Goal: Check status

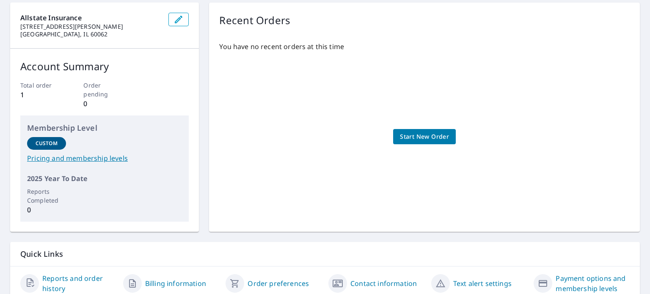
scroll to position [117, 0]
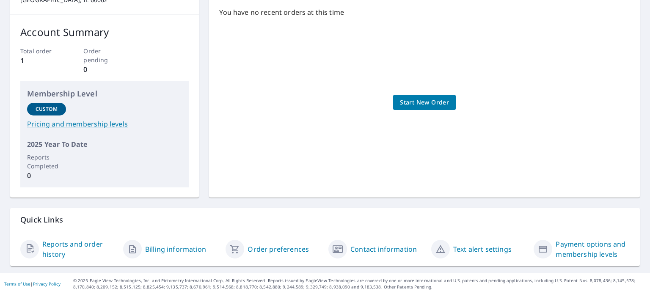
click at [44, 251] on link "Reports and order history" at bounding box center [79, 249] width 74 height 20
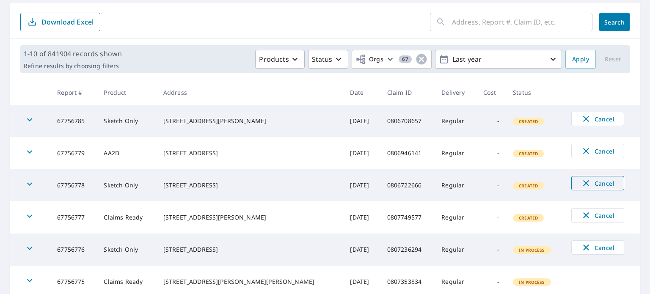
scroll to position [85, 0]
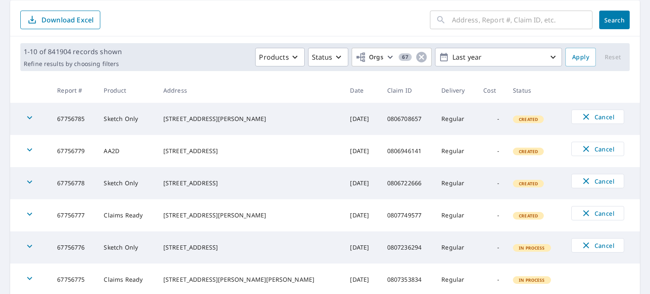
click at [508, 24] on input "text" at bounding box center [522, 20] width 141 height 24
paste input "0786274019"
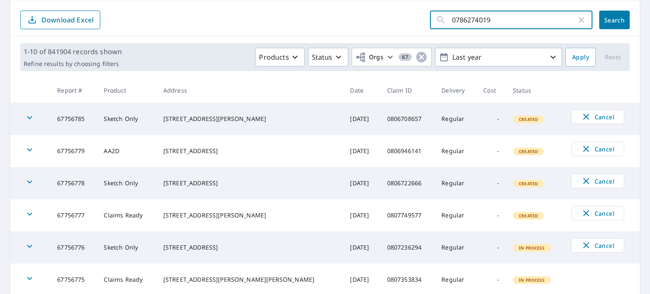
type input "0786274019"
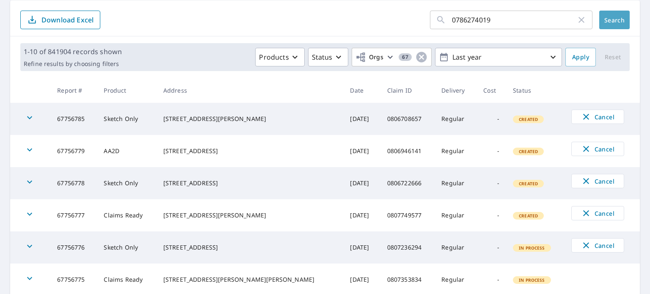
click at [609, 24] on button "Search" at bounding box center [614, 20] width 30 height 19
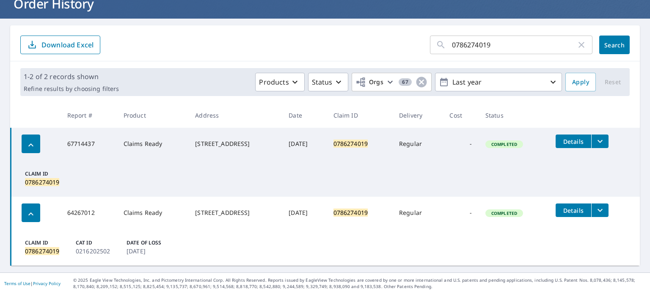
scroll to position [59, 0]
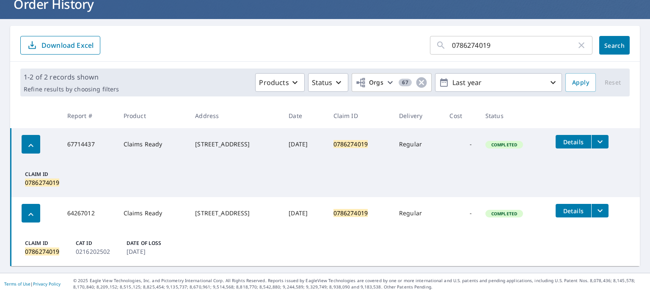
click at [599, 212] on icon "filesDropdownBtn-64267012" at bounding box center [600, 211] width 10 height 10
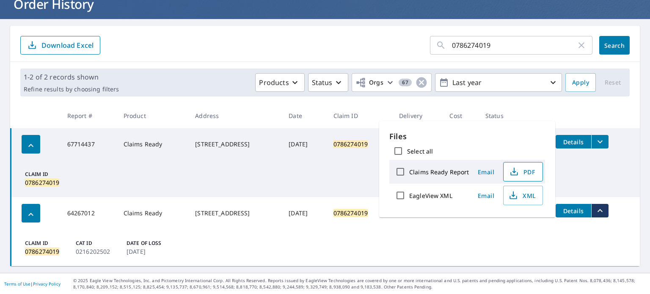
click at [522, 174] on span "PDF" at bounding box center [522, 172] width 27 height 10
drag, startPoint x: 549, startPoint y: 127, endPoint x: 626, endPoint y: 8, distance: 141.2
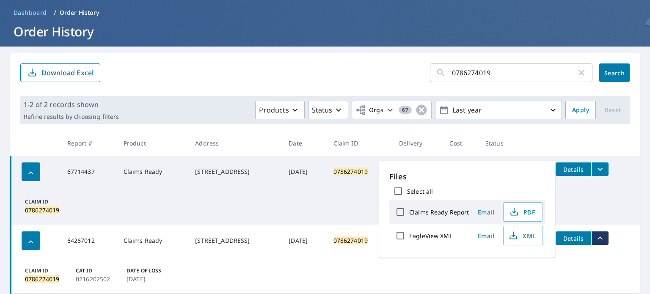
scroll to position [17, 0]
